Goal: Task Accomplishment & Management: Manage account settings

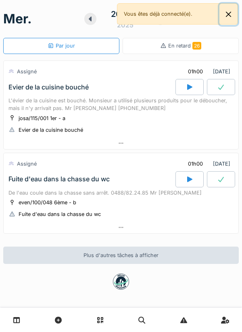
click at [230, 13] on button "Close" at bounding box center [228, 14] width 18 height 21
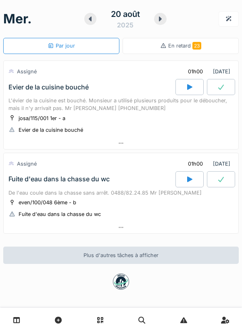
click at [165, 19] on div at bounding box center [160, 19] width 13 height 12
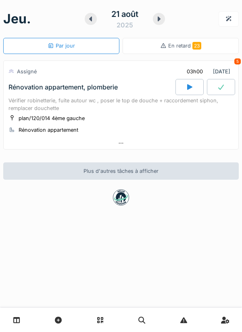
click at [199, 86] on div at bounding box center [189, 87] width 28 height 16
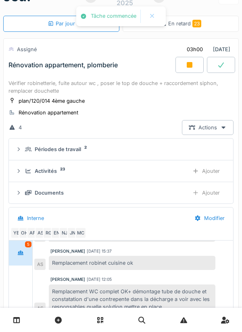
scroll to position [28, 0]
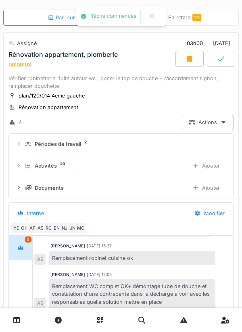
click at [188, 58] on icon at bounding box center [190, 59] width 6 height 6
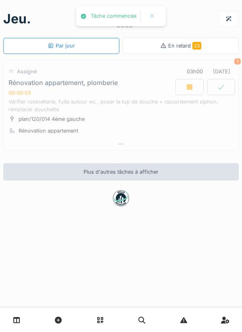
scroll to position [0, 0]
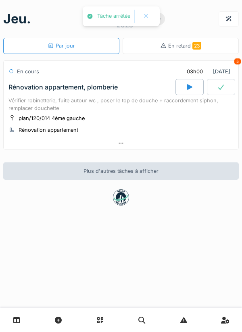
click at [179, 148] on div at bounding box center [121, 144] width 235 height 12
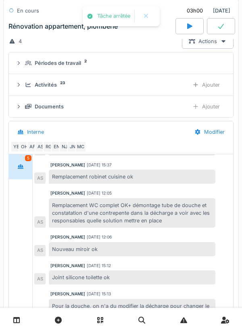
scroll to position [111, 0]
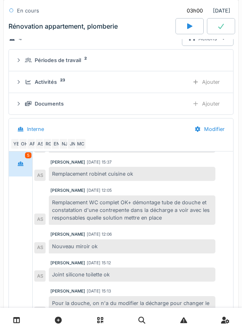
click at [163, 87] on div "Activités 23 Ajouter" at bounding box center [120, 82] width 211 height 15
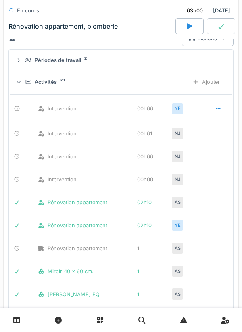
click at [217, 112] on div at bounding box center [218, 109] width 6 height 8
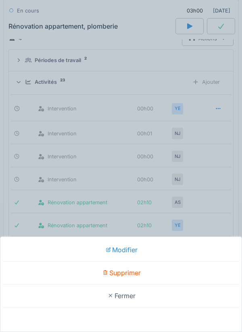
click at [165, 280] on div "Supprimer" at bounding box center [121, 273] width 238 height 23
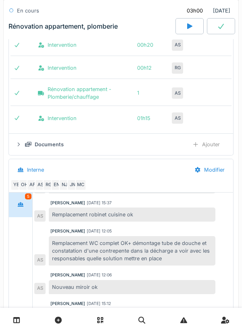
scroll to position [802, 0]
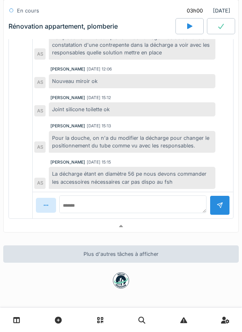
click at [167, 230] on div at bounding box center [121, 227] width 235 height 12
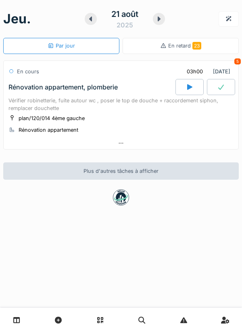
scroll to position [0, 0]
click at [134, 147] on div at bounding box center [121, 144] width 235 height 12
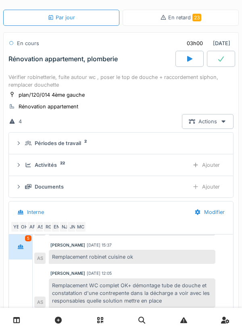
scroll to position [105, 0]
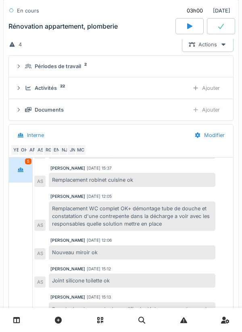
click at [81, 161] on div "Anouar Serifi 30/07/2025 11:05 Il faudrait envisager d'enlever le tube de douch…" at bounding box center [133, 172] width 200 height 383
click at [79, 149] on div "MC" at bounding box center [80, 149] width 11 height 11
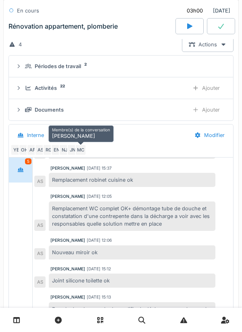
click at [75, 153] on div "MC" at bounding box center [80, 149] width 11 height 11
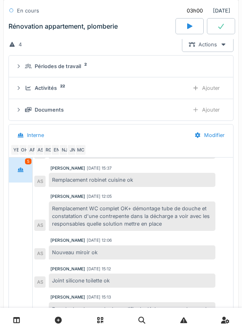
click at [91, 173] on div "Remplacement robinet cuisine ok" at bounding box center [132, 180] width 167 height 14
click at [76, 150] on div "MC" at bounding box center [80, 149] width 11 height 11
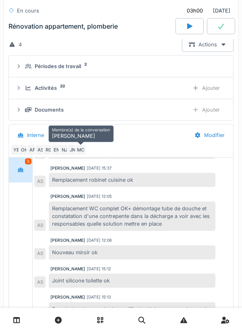
click at [72, 152] on div "JN" at bounding box center [72, 149] width 11 height 11
click at [63, 151] on div "NJ" at bounding box center [64, 149] width 11 height 11
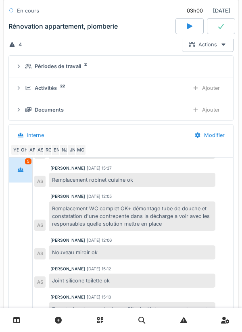
click at [58, 150] on div "EN" at bounding box center [56, 149] width 11 height 11
click at [48, 154] on div "RG" at bounding box center [48, 149] width 11 height 11
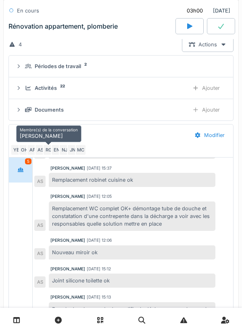
click at [44, 149] on div "RG" at bounding box center [48, 149] width 11 height 11
click at [40, 151] on div "AS" at bounding box center [40, 149] width 11 height 11
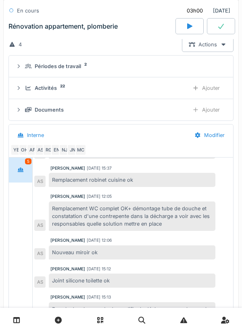
click at [33, 153] on div "AF" at bounding box center [32, 149] width 11 height 11
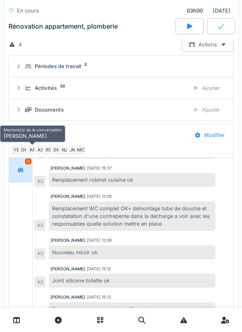
click at [28, 152] on div "AF" at bounding box center [32, 149] width 11 height 11
click at [50, 185] on div "Remplacement robinet cuisine ok" at bounding box center [132, 180] width 167 height 14
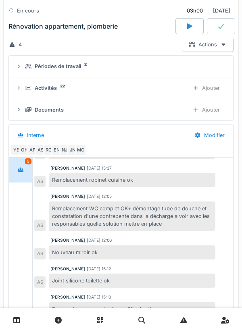
click at [24, 150] on div "OH" at bounding box center [24, 149] width 11 height 11
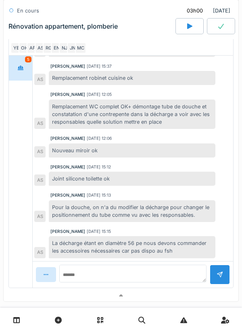
scroll to position [277, 0]
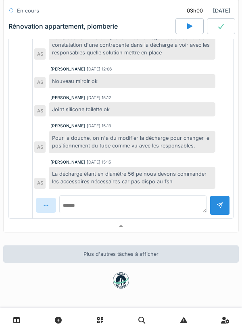
click at [118, 230] on div at bounding box center [121, 227] width 235 height 12
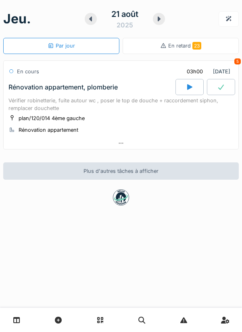
scroll to position [0, 0]
click at [94, 21] on div at bounding box center [91, 19] width 12 height 12
